Goal: Task Accomplishment & Management: Manage account settings

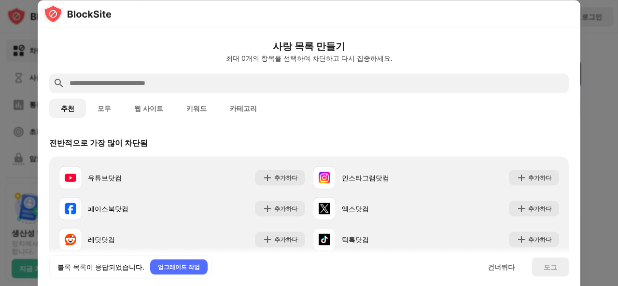
click at [192, 79] on input "text" at bounding box center [317, 83] width 497 height 12
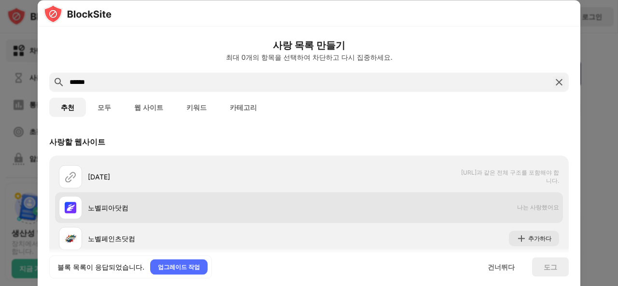
type input "******"
click at [118, 212] on div "노벨피아닷컴" at bounding box center [198, 208] width 221 height 10
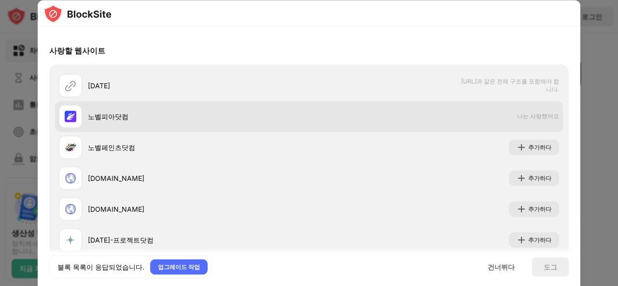
scroll to position [93, 0]
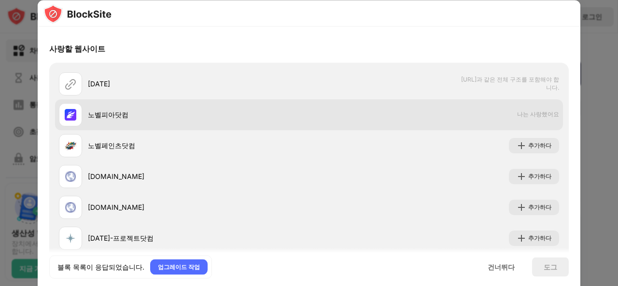
click at [241, 115] on div "노벨피아닷컴" at bounding box center [198, 115] width 221 height 10
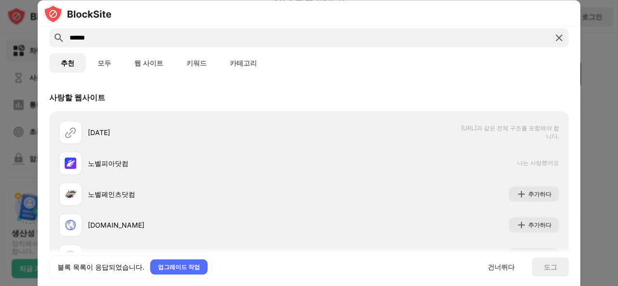
scroll to position [0, 0]
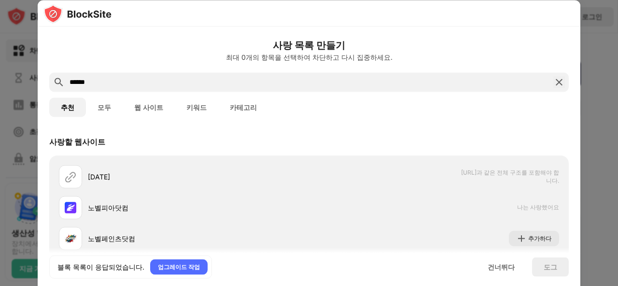
click at [554, 85] on img at bounding box center [560, 82] width 12 height 12
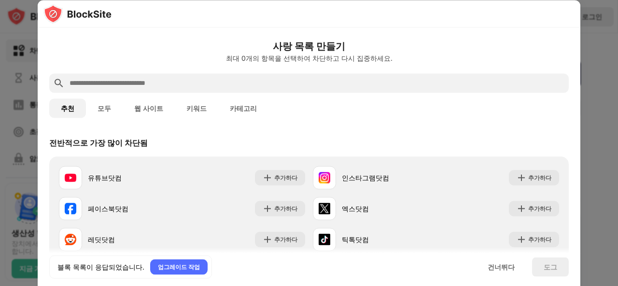
click at [144, 103] on button "웹 사이트" at bounding box center [149, 108] width 52 height 19
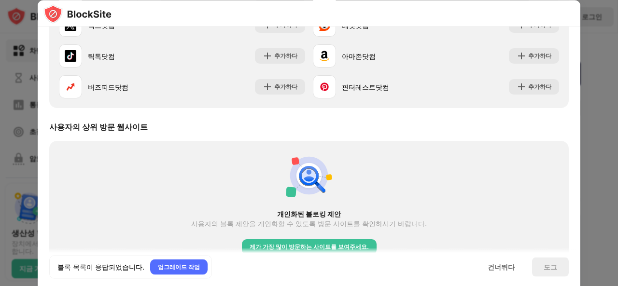
scroll to position [214, 0]
click at [497, 266] on font "건너뛰다" at bounding box center [501, 267] width 27 height 8
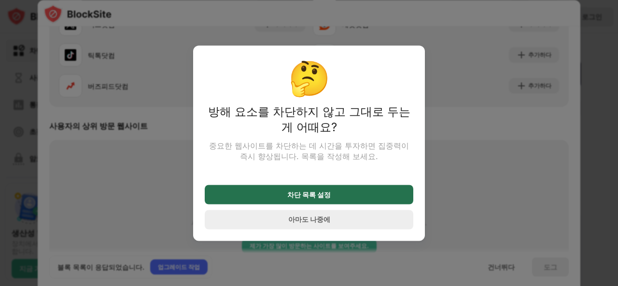
click at [375, 201] on div "차단 목록 설정" at bounding box center [309, 194] width 209 height 19
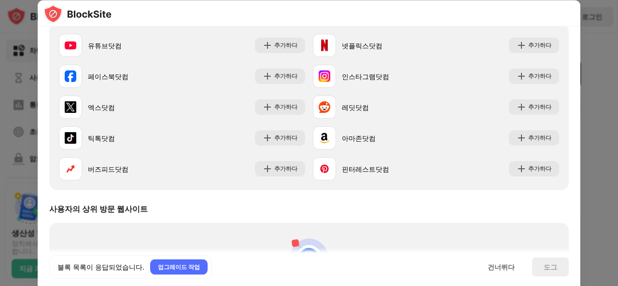
scroll to position [0, 0]
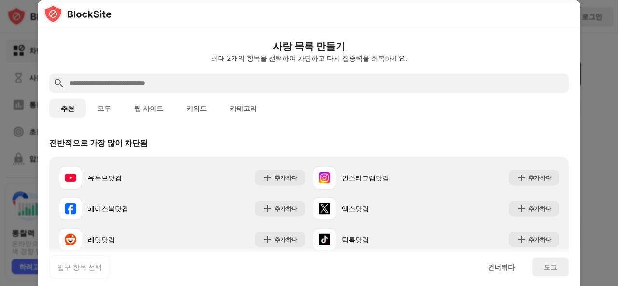
click at [250, 83] on input "text" at bounding box center [317, 83] width 497 height 12
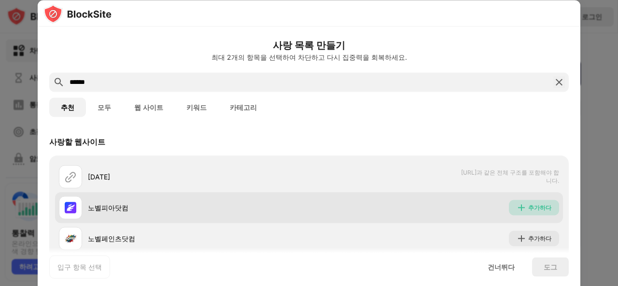
click at [530, 212] on div "추가하다" at bounding box center [539, 208] width 23 height 10
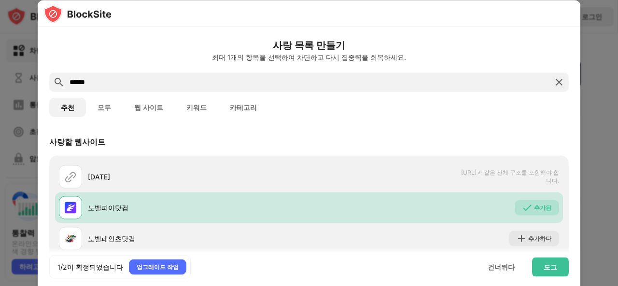
click at [130, 82] on input "******" at bounding box center [309, 82] width 481 height 12
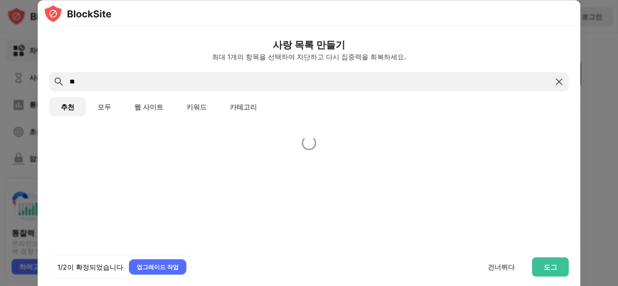
type input "*"
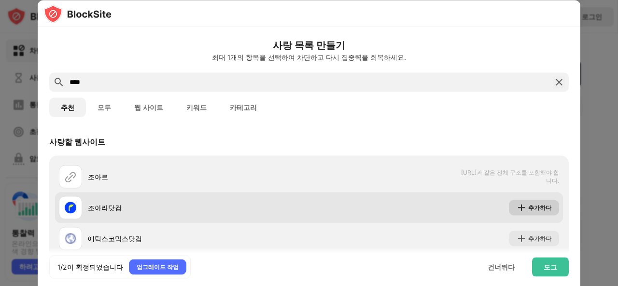
type input "****"
click at [528, 208] on font "추가하다" at bounding box center [539, 207] width 23 height 7
